Goal: Task Accomplishment & Management: Manage account settings

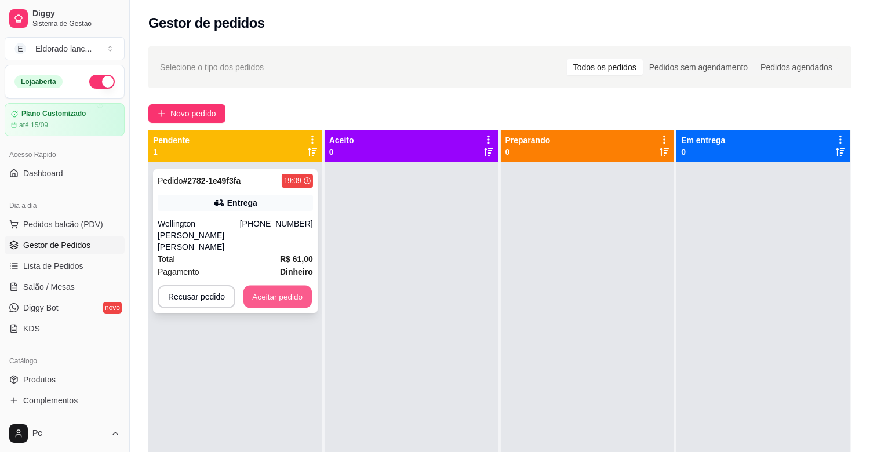
click at [288, 286] on button "Aceitar pedido" at bounding box center [278, 297] width 68 height 23
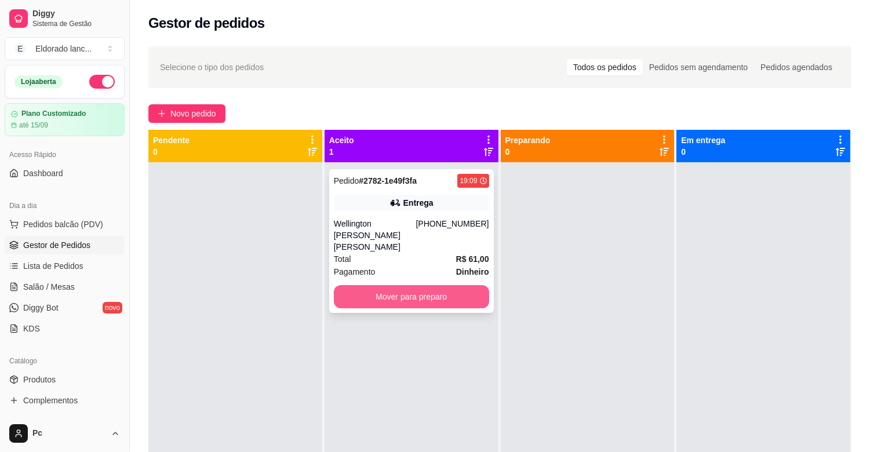
click at [345, 285] on button "Mover para preparo" at bounding box center [411, 296] width 155 height 23
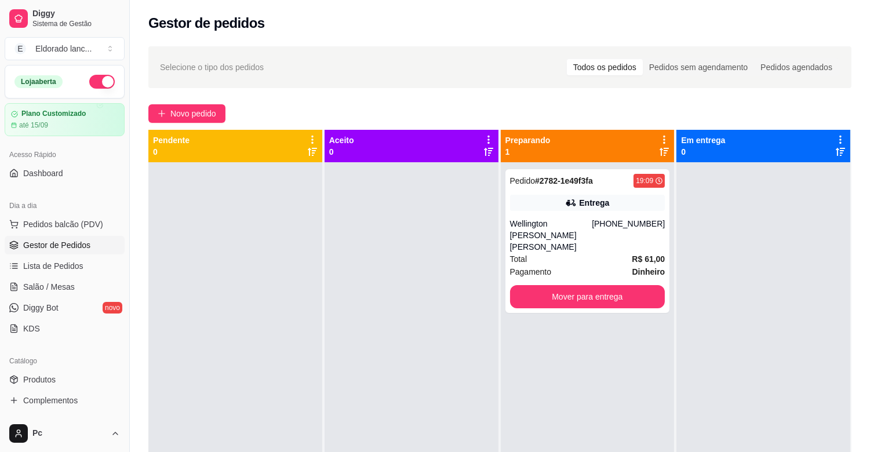
click at [345, 283] on div at bounding box center [412, 388] width 174 height 452
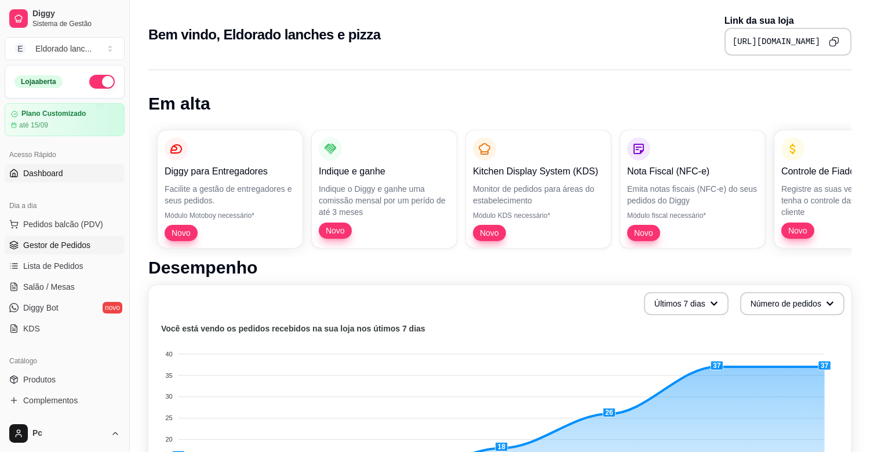
click at [56, 245] on span "Gestor de Pedidos" at bounding box center [56, 245] width 67 height 12
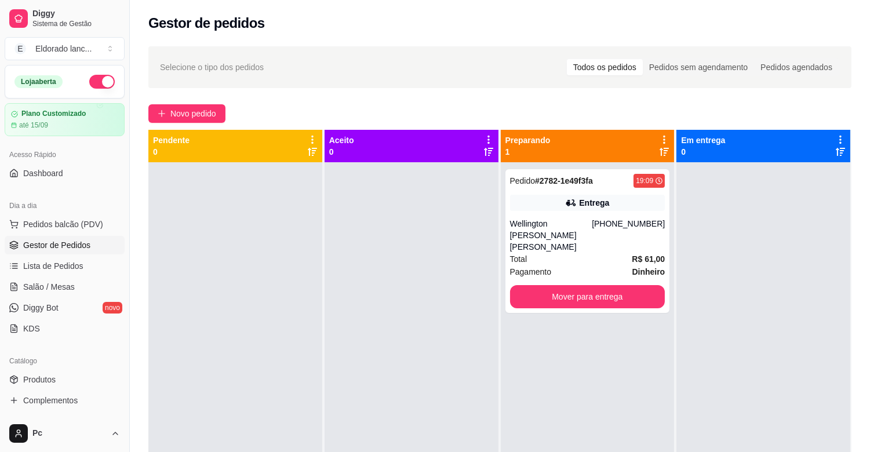
click at [97, 147] on div "Acesso Rápido" at bounding box center [65, 155] width 120 height 19
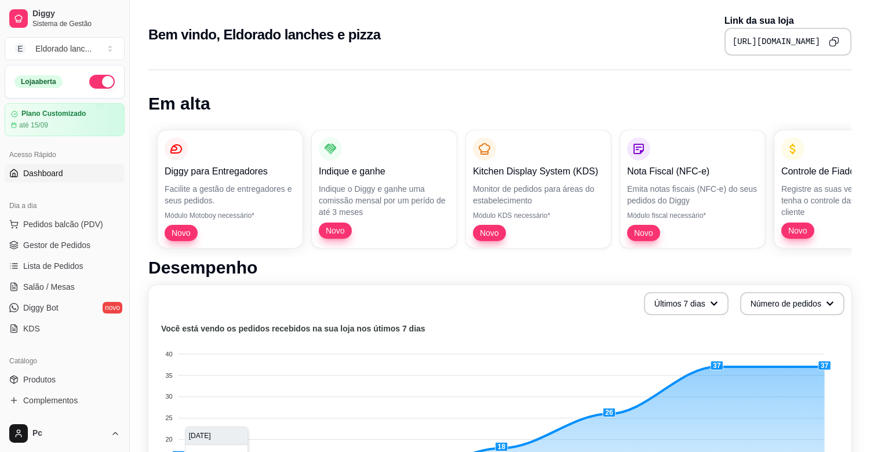
click at [118, 133] on div "Loja aberta Plano Customizado até 15/09" at bounding box center [64, 100] width 129 height 71
click at [87, 241] on span "Gestor de Pedidos" at bounding box center [56, 245] width 67 height 12
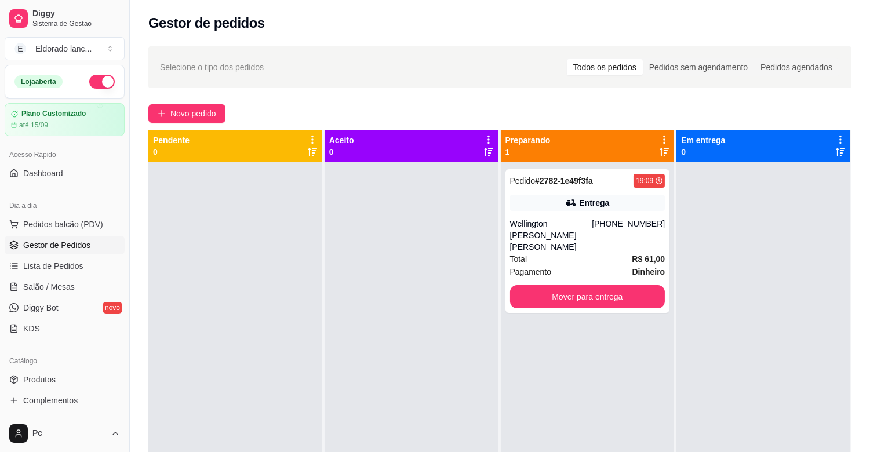
click at [87, 151] on div "Acesso Rápido" at bounding box center [65, 155] width 120 height 19
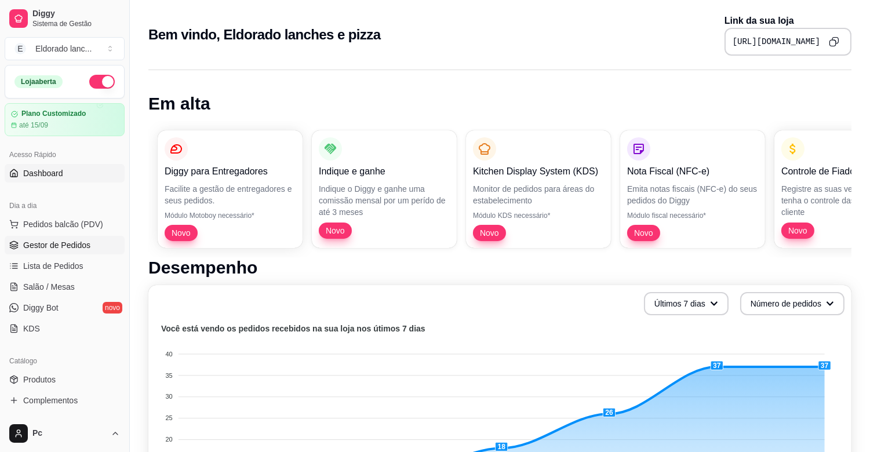
click at [66, 245] on span "Gestor de Pedidos" at bounding box center [56, 245] width 67 height 12
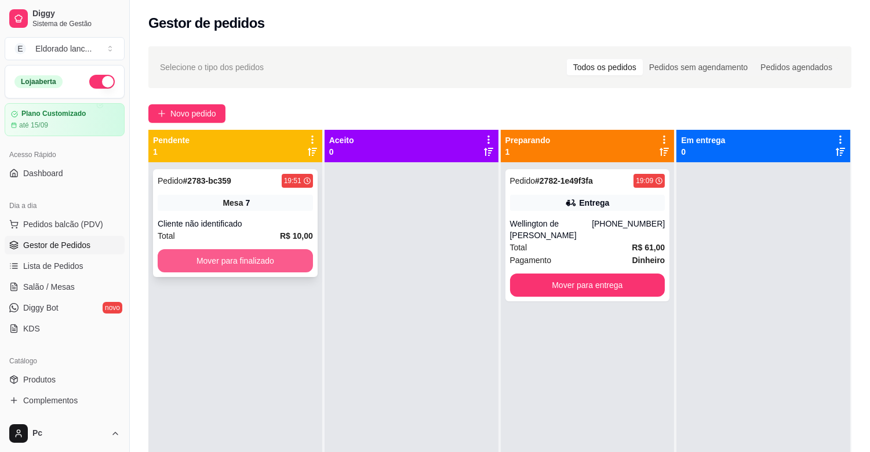
drag, startPoint x: 269, startPoint y: 276, endPoint x: 266, endPoint y: 264, distance: 12.7
click at [266, 264] on div "Pedido # 2783-bc359 19:51 Mesa 7 Cliente não identificado Total R$ 10,00 Mover …" at bounding box center [235, 223] width 165 height 108
click at [266, 264] on button "Mover para finalizado" at bounding box center [235, 261] width 151 height 23
click at [293, 260] on button "Mover para finalizado" at bounding box center [235, 260] width 155 height 23
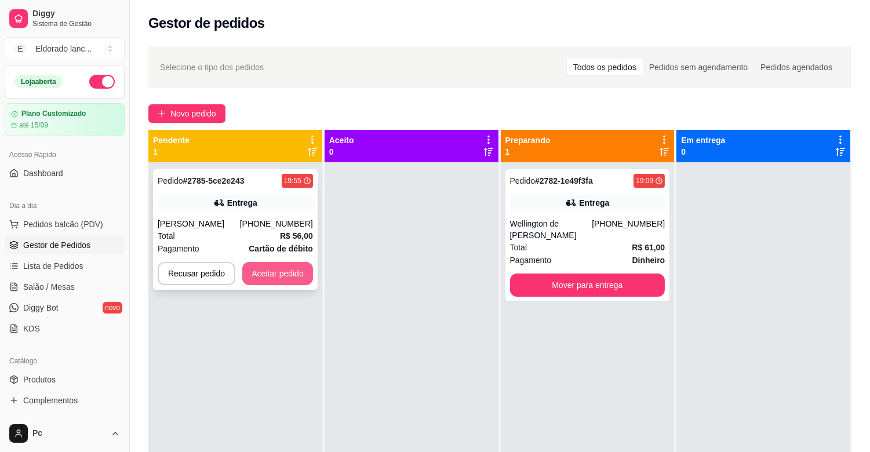
click at [293, 270] on button "Aceitar pedido" at bounding box center [277, 273] width 71 height 23
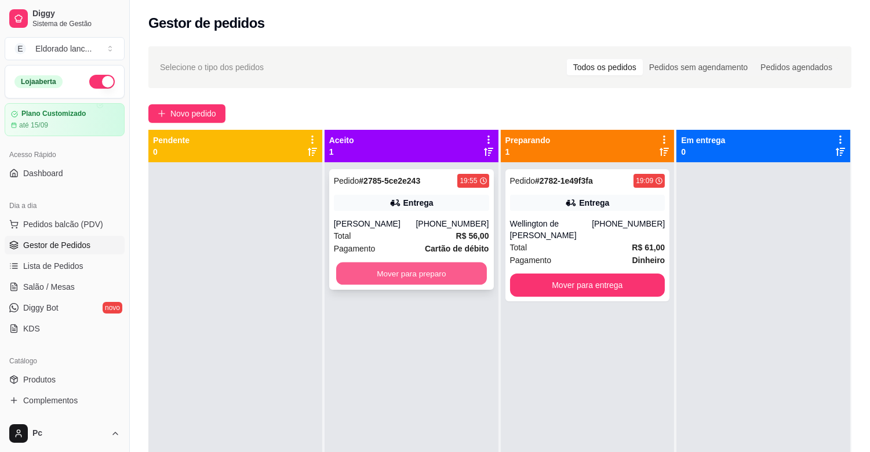
click at [368, 275] on button "Mover para preparo" at bounding box center [411, 274] width 151 height 23
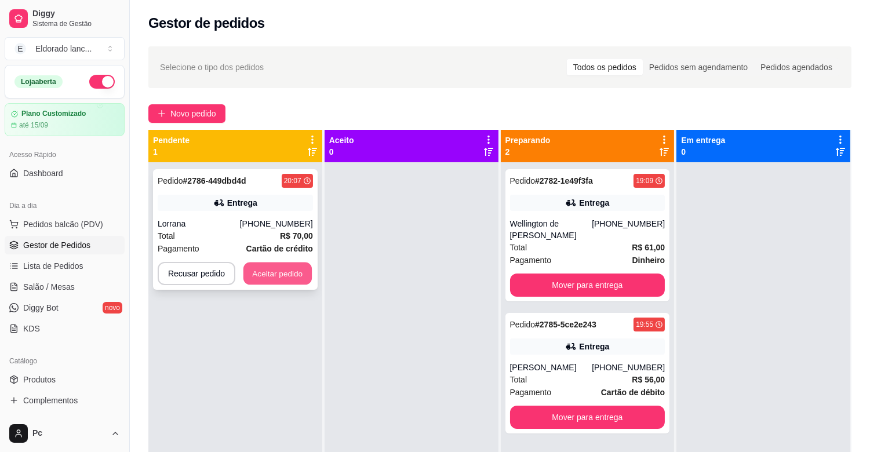
click at [292, 266] on button "Aceitar pedido" at bounding box center [278, 274] width 68 height 23
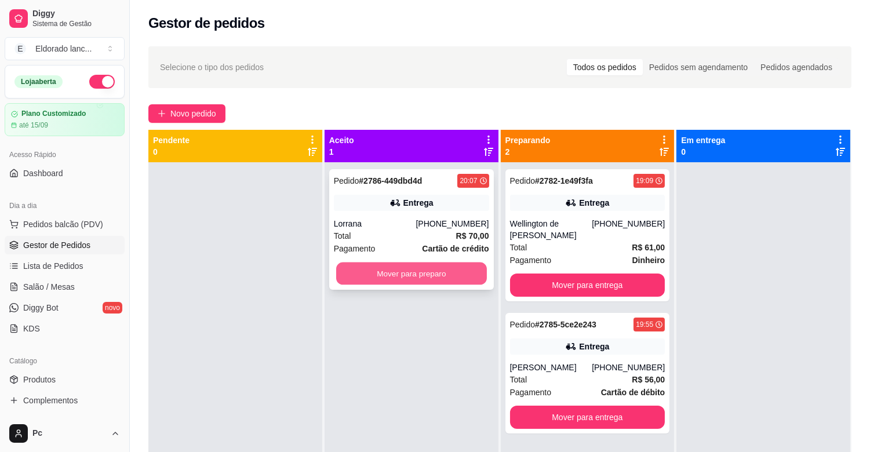
click at [409, 279] on button "Mover para preparo" at bounding box center [411, 274] width 151 height 23
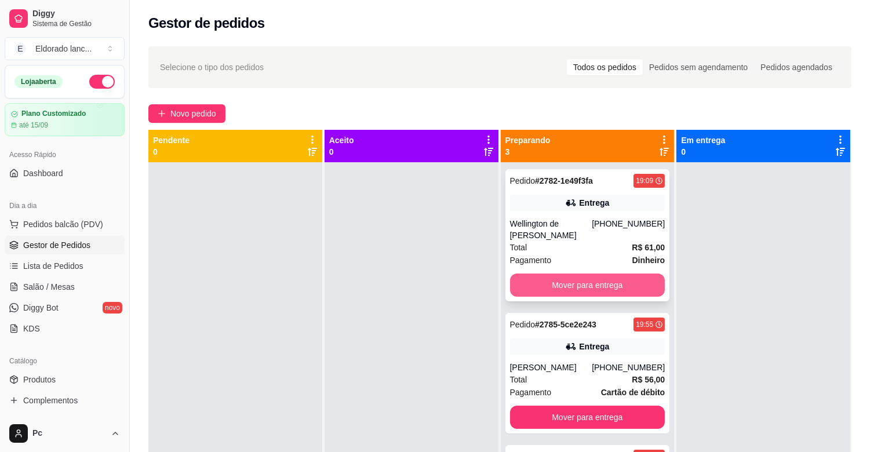
click at [587, 275] on button "Mover para entrega" at bounding box center [587, 285] width 155 height 23
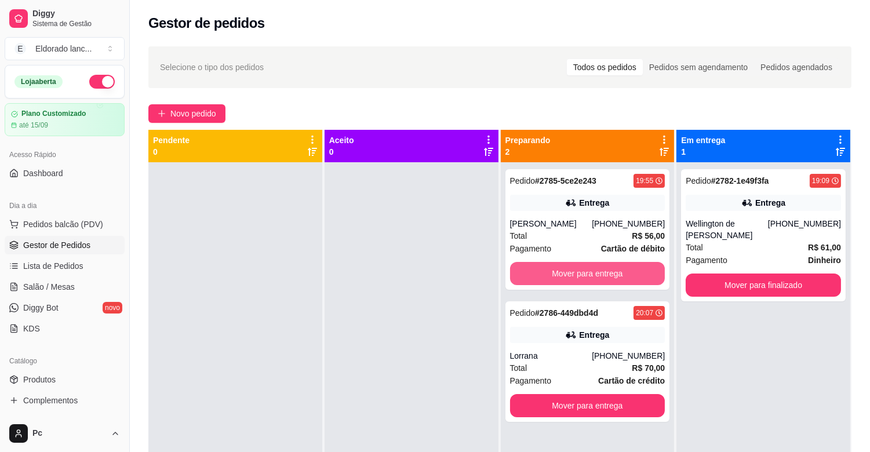
click at [587, 275] on button "Mover para entrega" at bounding box center [587, 273] width 155 height 23
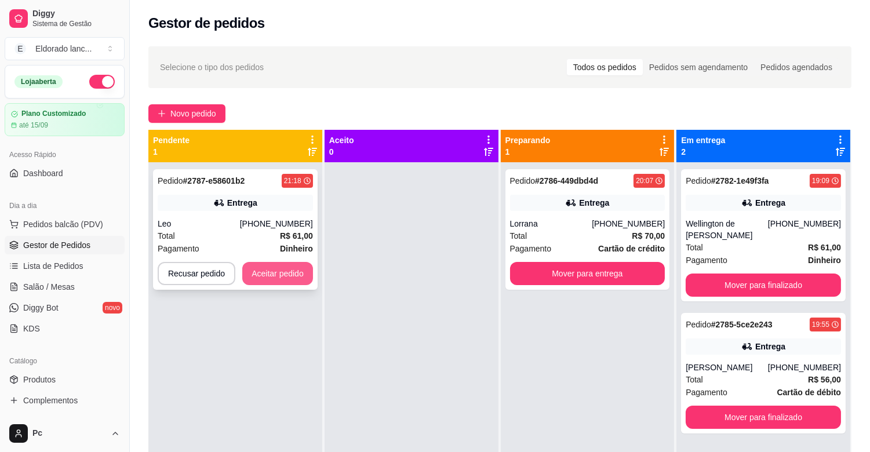
click at [283, 264] on button "Aceitar pedido" at bounding box center [277, 273] width 71 height 23
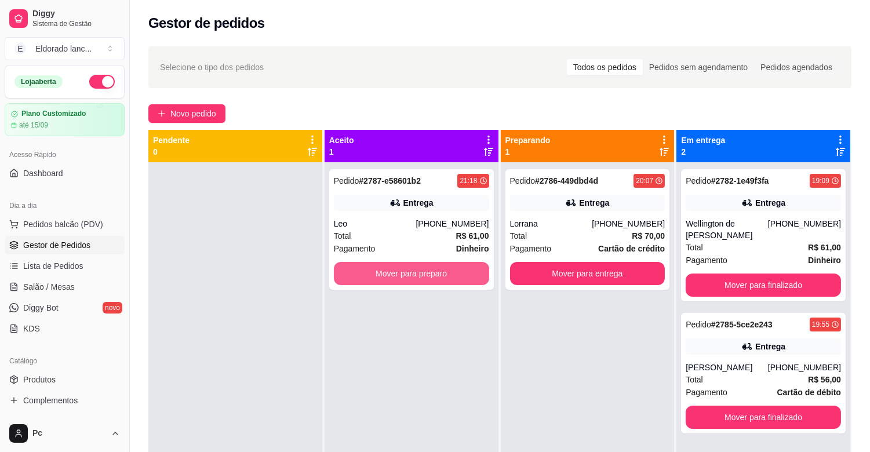
click at [351, 273] on button "Mover para preparo" at bounding box center [411, 273] width 155 height 23
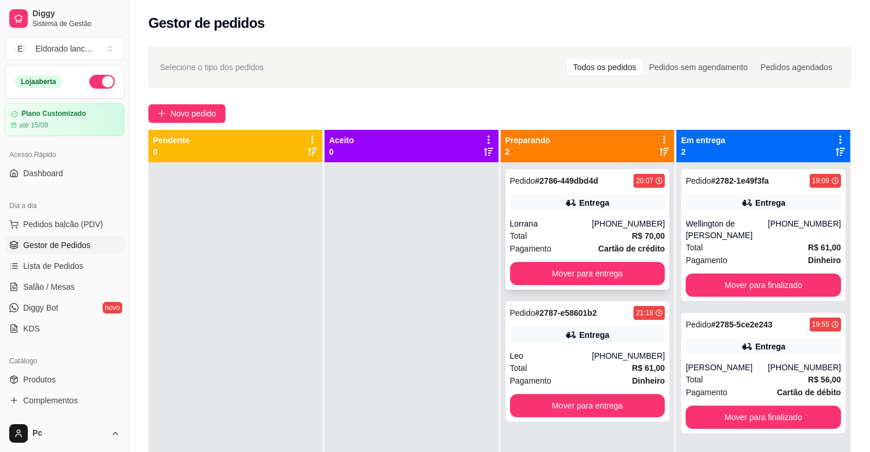
click at [538, 183] on strong "# 2786-449dbd4d" at bounding box center [566, 180] width 63 height 9
click at [633, 277] on button "Mover para entrega" at bounding box center [587, 273] width 155 height 23
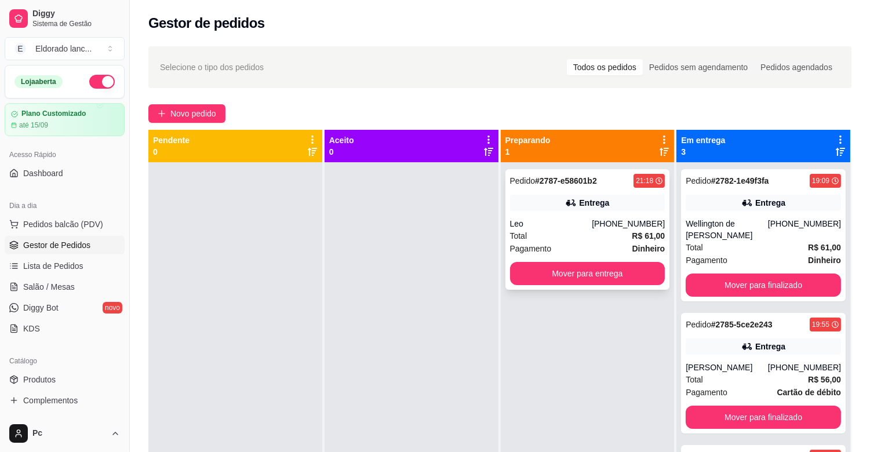
click at [611, 191] on div "Pedido # 2787-e58601b2 21:18 Entrega Leo [PHONE_NUMBER] Total R$ 61,00 Pagament…" at bounding box center [588, 229] width 165 height 121
click at [762, 219] on div "Wellington de [PERSON_NAME]" at bounding box center [727, 229] width 82 height 23
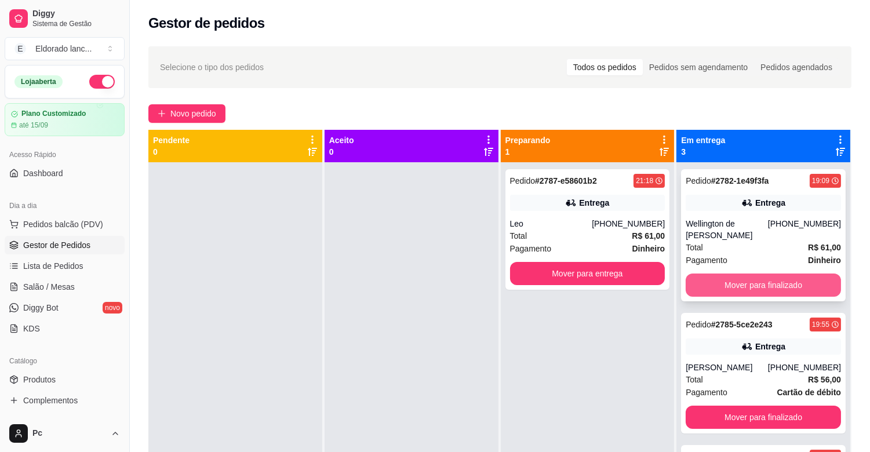
click at [793, 292] on button "Mover para finalizado" at bounding box center [763, 285] width 155 height 23
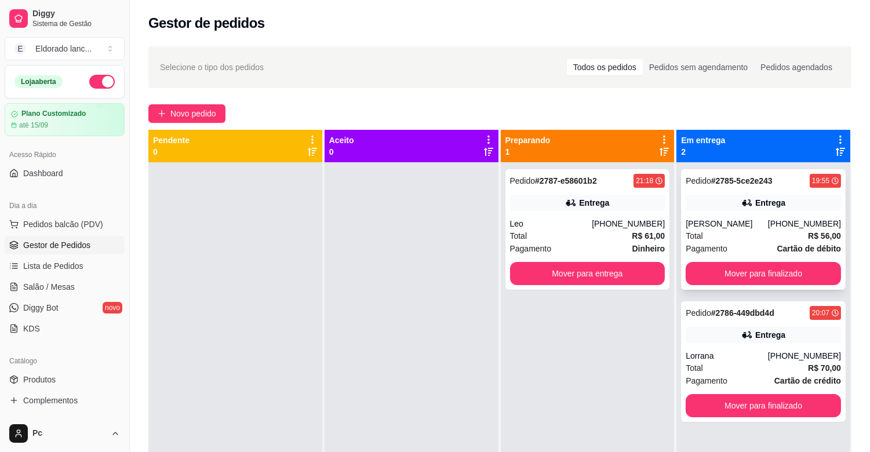
click at [777, 207] on div "Entrega" at bounding box center [763, 203] width 155 height 16
click at [761, 268] on button "Mover para finalizado" at bounding box center [763, 273] width 155 height 23
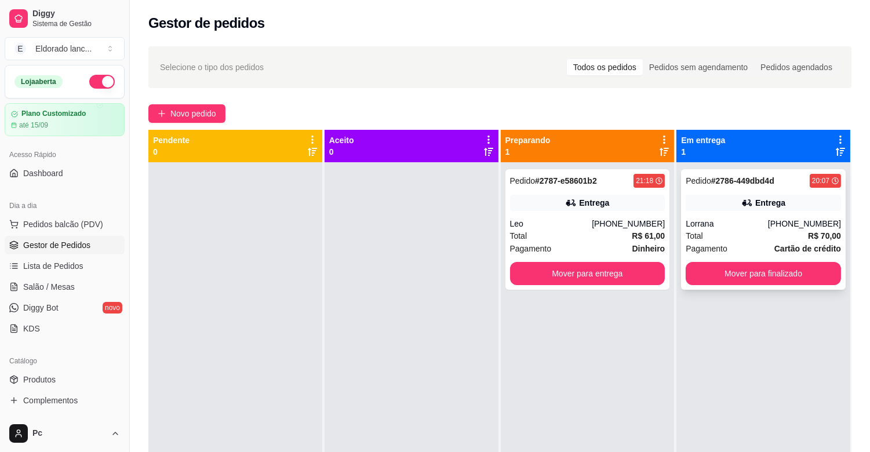
click at [746, 219] on div "Lorrana" at bounding box center [727, 224] width 82 height 12
click at [803, 273] on button "Mover para finalizado" at bounding box center [763, 273] width 155 height 23
